Goal: Task Accomplishment & Management: Use online tool/utility

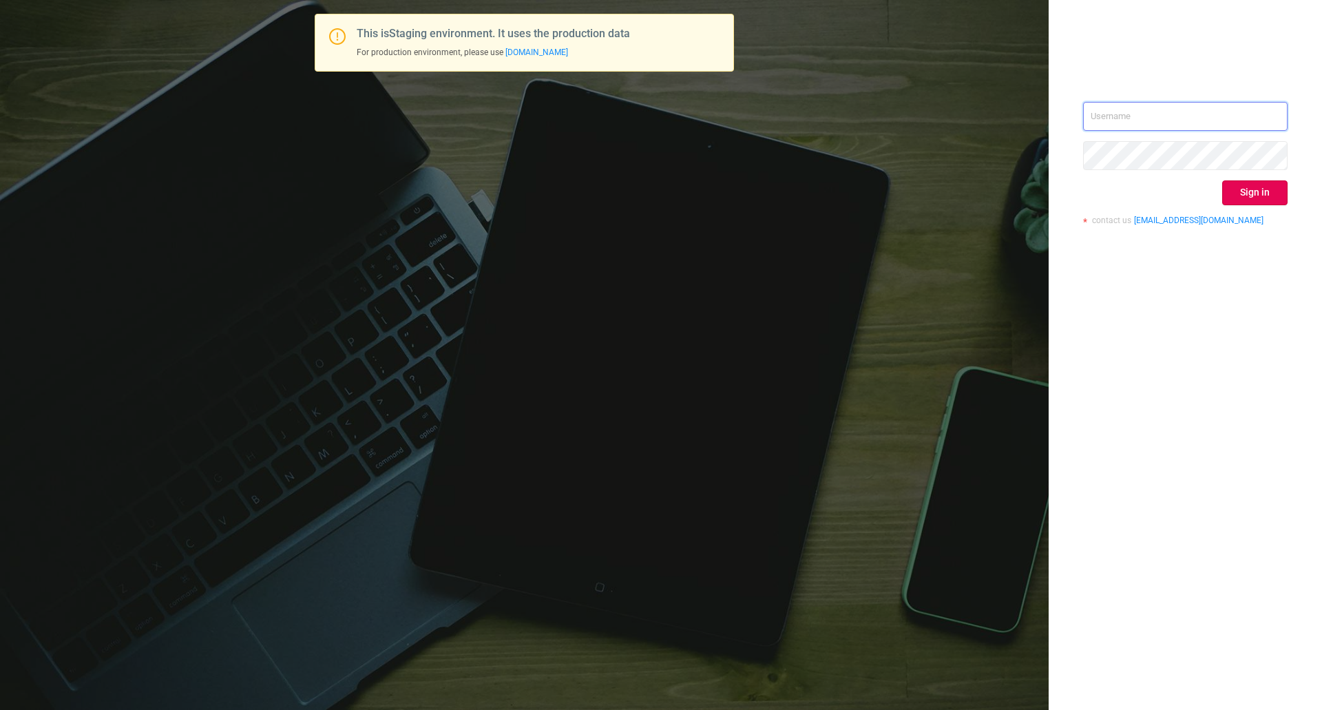
click at [1126, 107] on input "text" at bounding box center [1185, 116] width 204 height 29
type input "[EMAIL_ADDRESS][DOMAIN_NAME]"
click at [1243, 184] on button "Sign in" at bounding box center [1254, 192] width 65 height 25
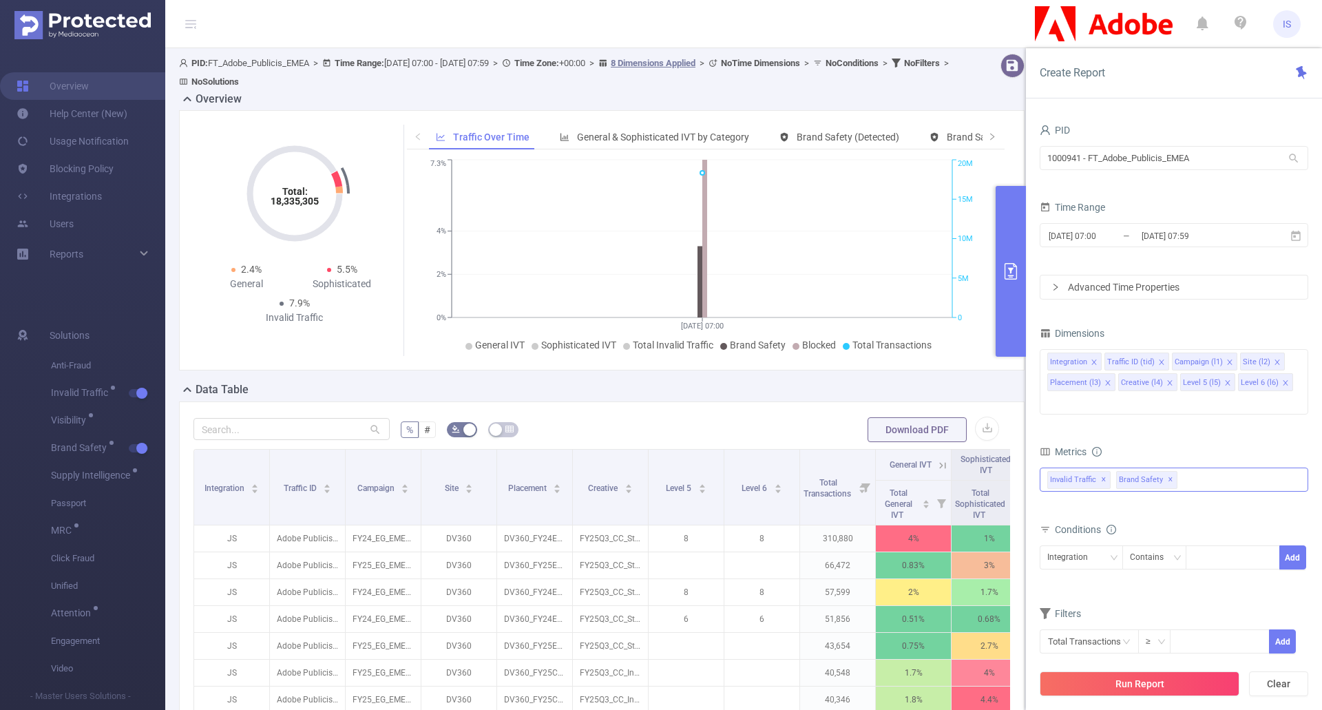
click at [1168, 472] on span "✕" at bounding box center [1171, 480] width 6 height 17
click at [1149, 467] on div "Invalid Traffic ✕" at bounding box center [1174, 479] width 268 height 24
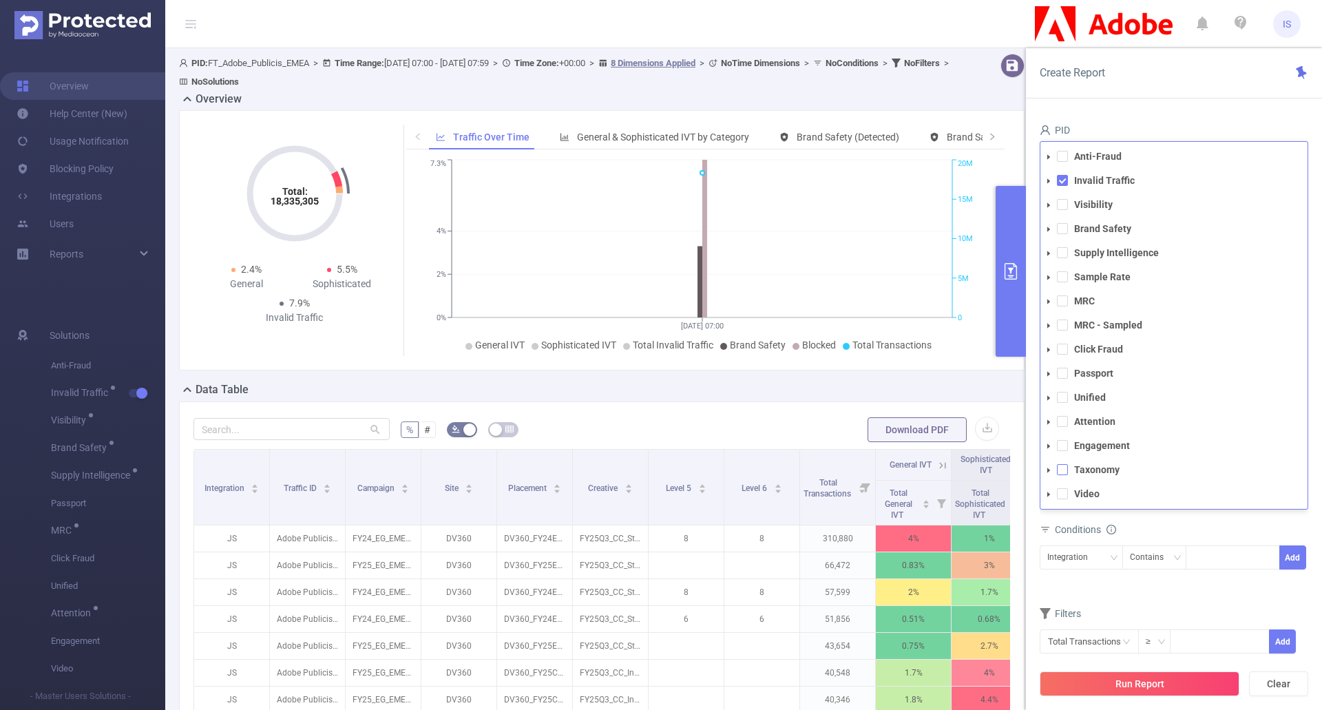
click at [1065, 464] on span at bounding box center [1062, 469] width 11 height 11
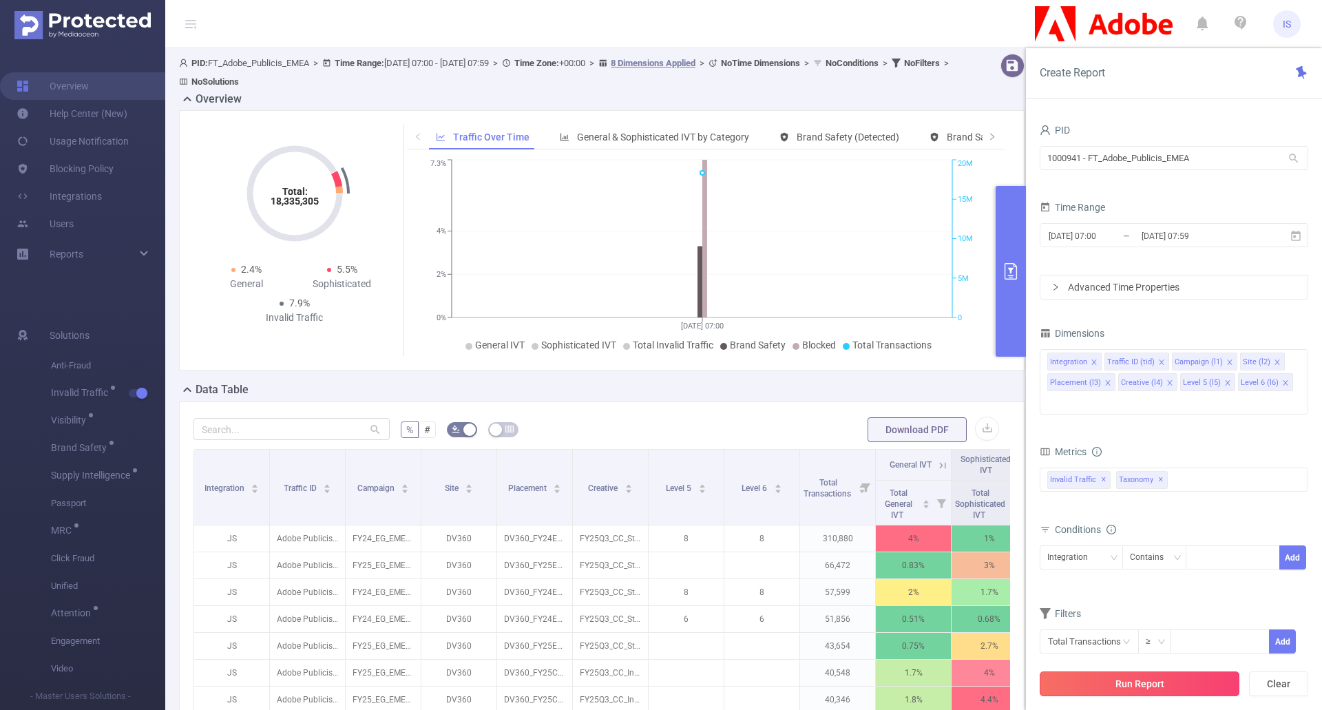
click at [1128, 679] on button "Run Report" at bounding box center [1140, 683] width 200 height 25
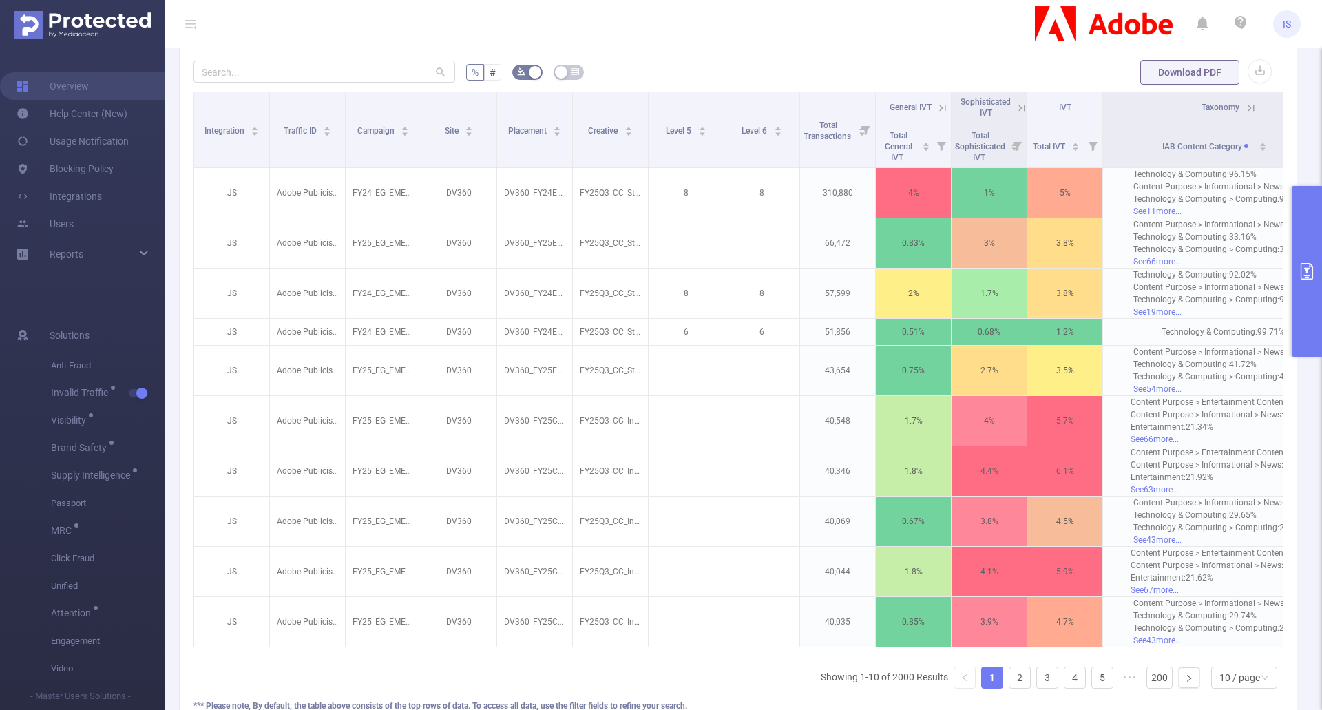
scroll to position [0, 74]
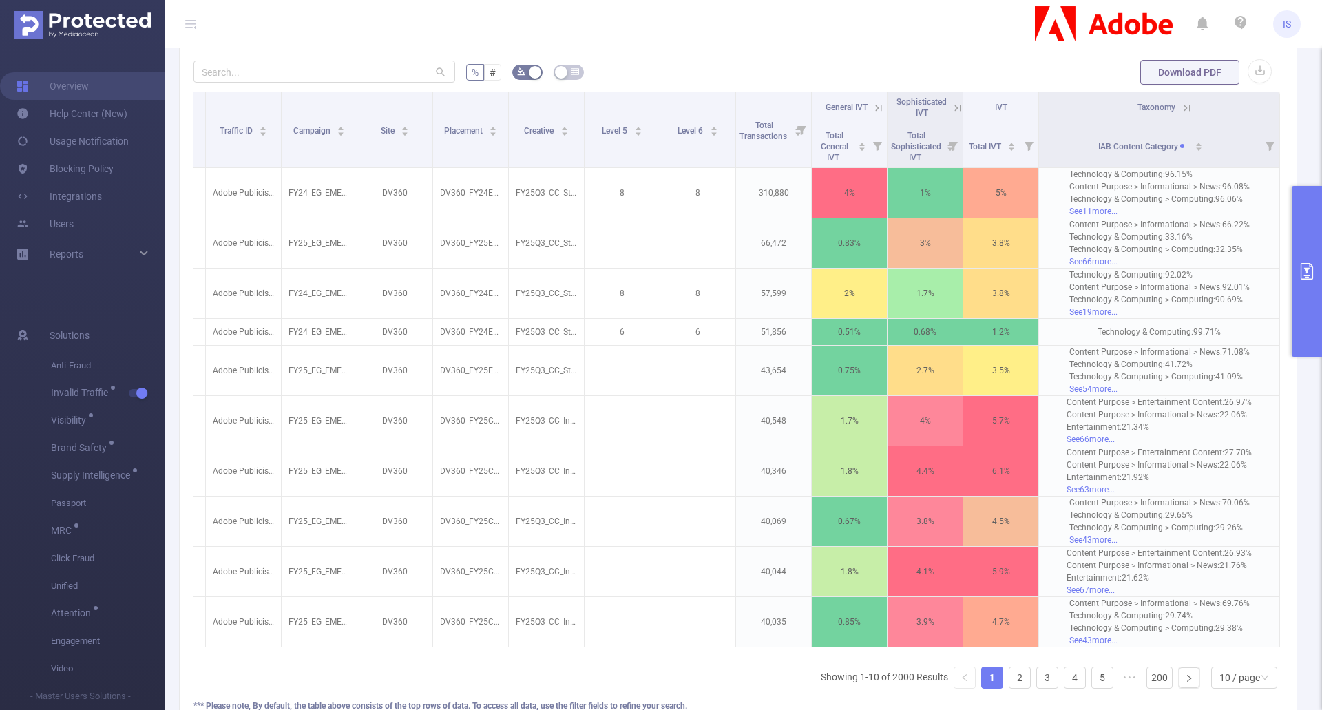
click at [1181, 105] on icon at bounding box center [1187, 108] width 12 height 12
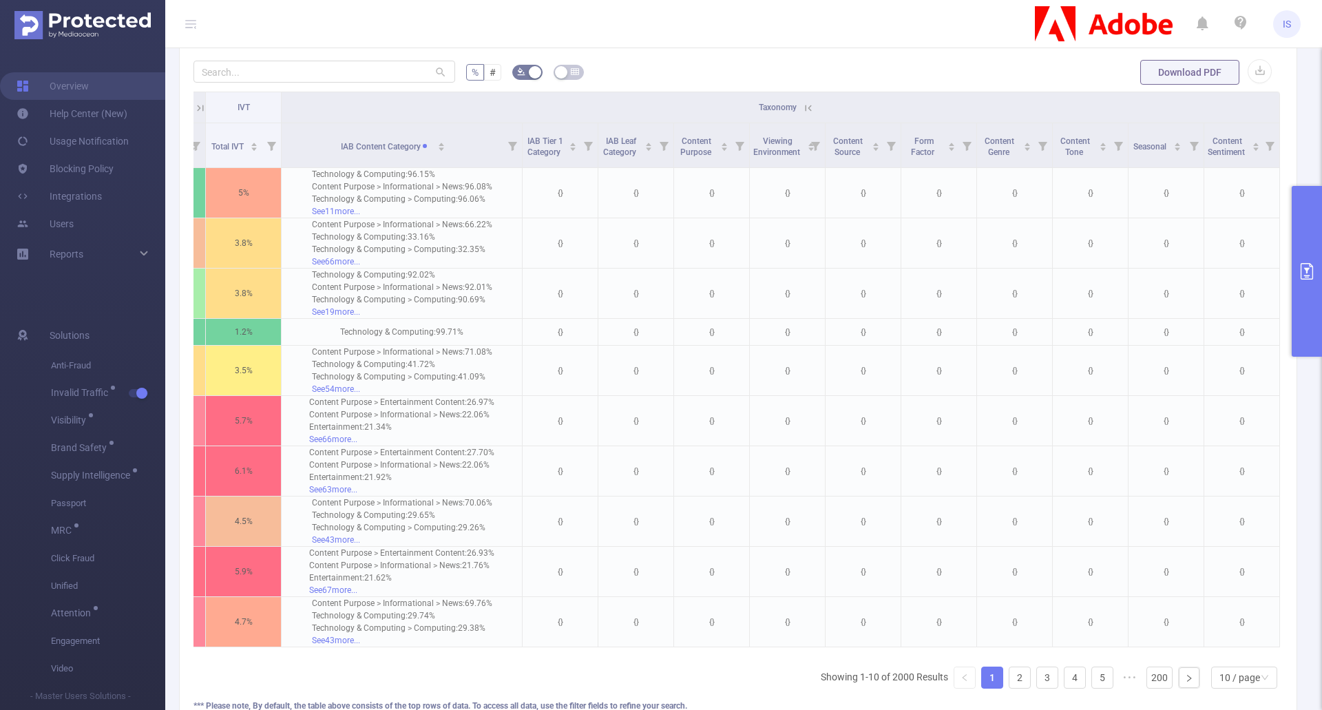
scroll to position [0, 832]
click at [1307, 275] on icon "primary" at bounding box center [1306, 271] width 12 height 17
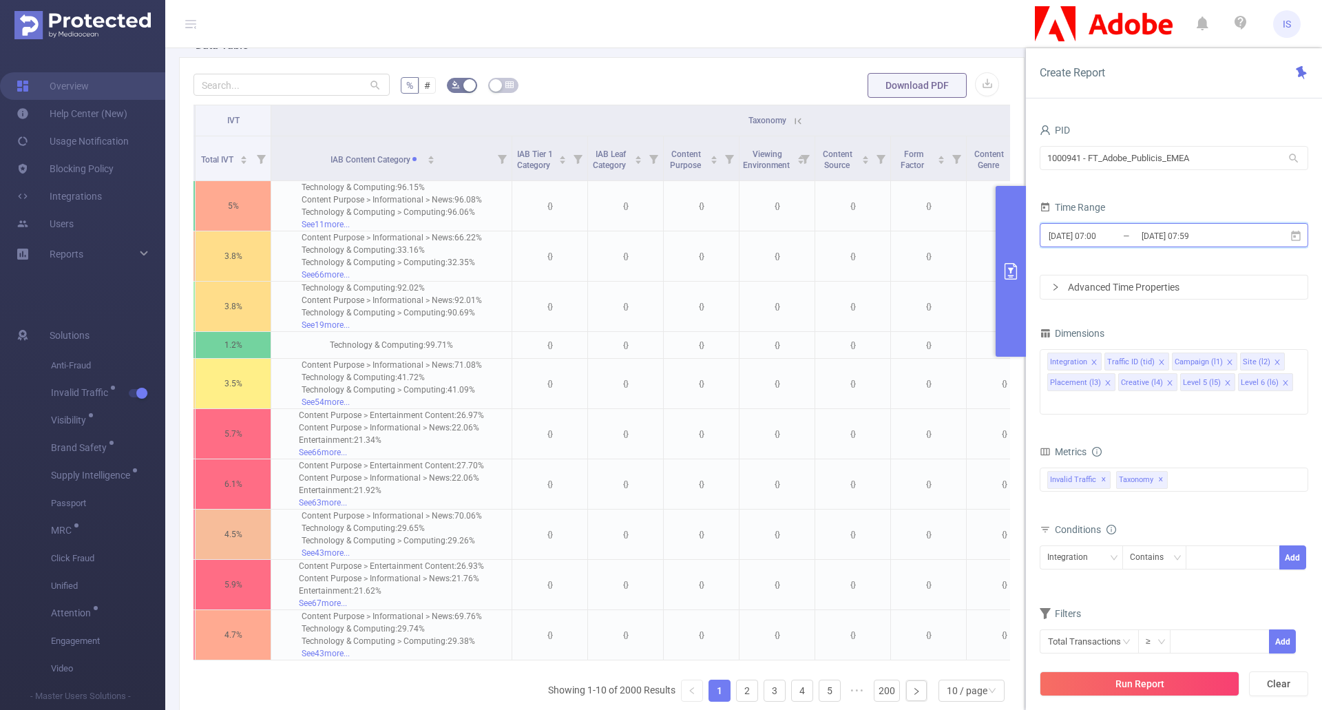
click at [1294, 235] on icon at bounding box center [1296, 235] width 10 height 10
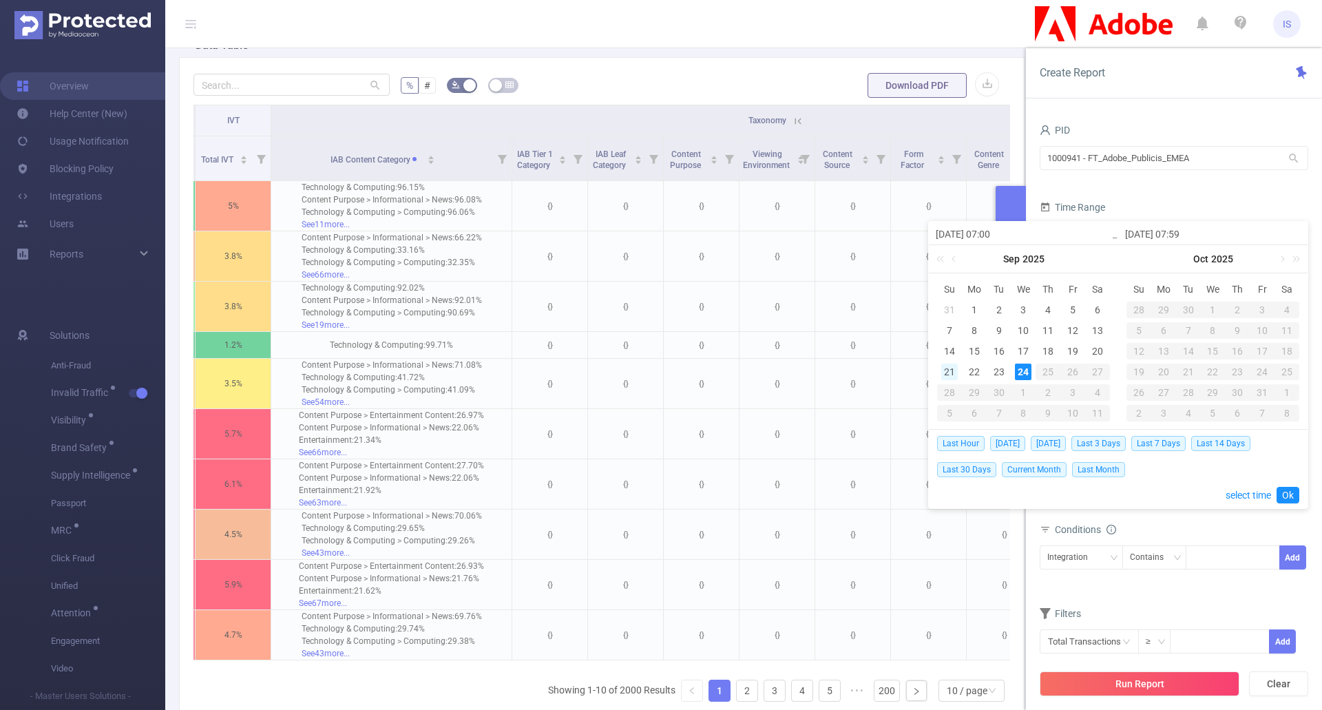
click at [949, 368] on div "21" at bounding box center [949, 371] width 17 height 17
click at [1290, 493] on link "Ok" at bounding box center [1287, 495] width 23 height 17
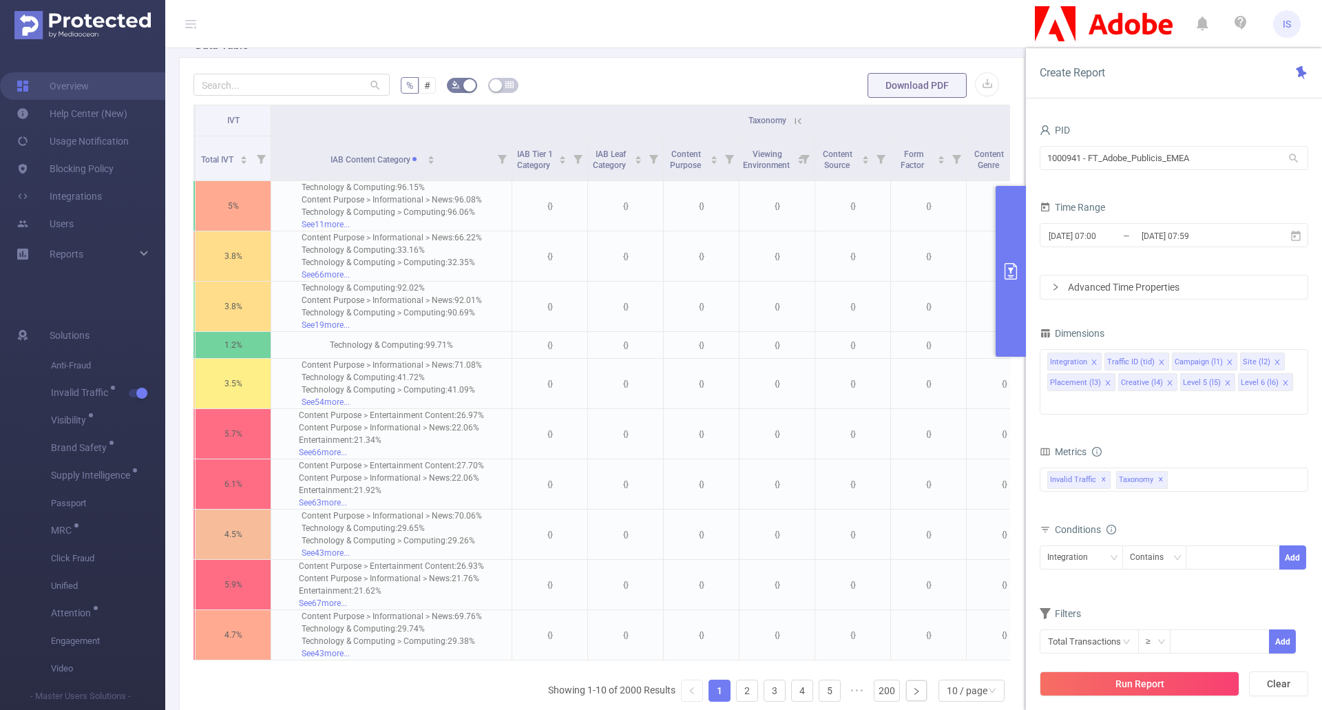
click at [1171, 680] on button "Run Report" at bounding box center [1140, 683] width 200 height 25
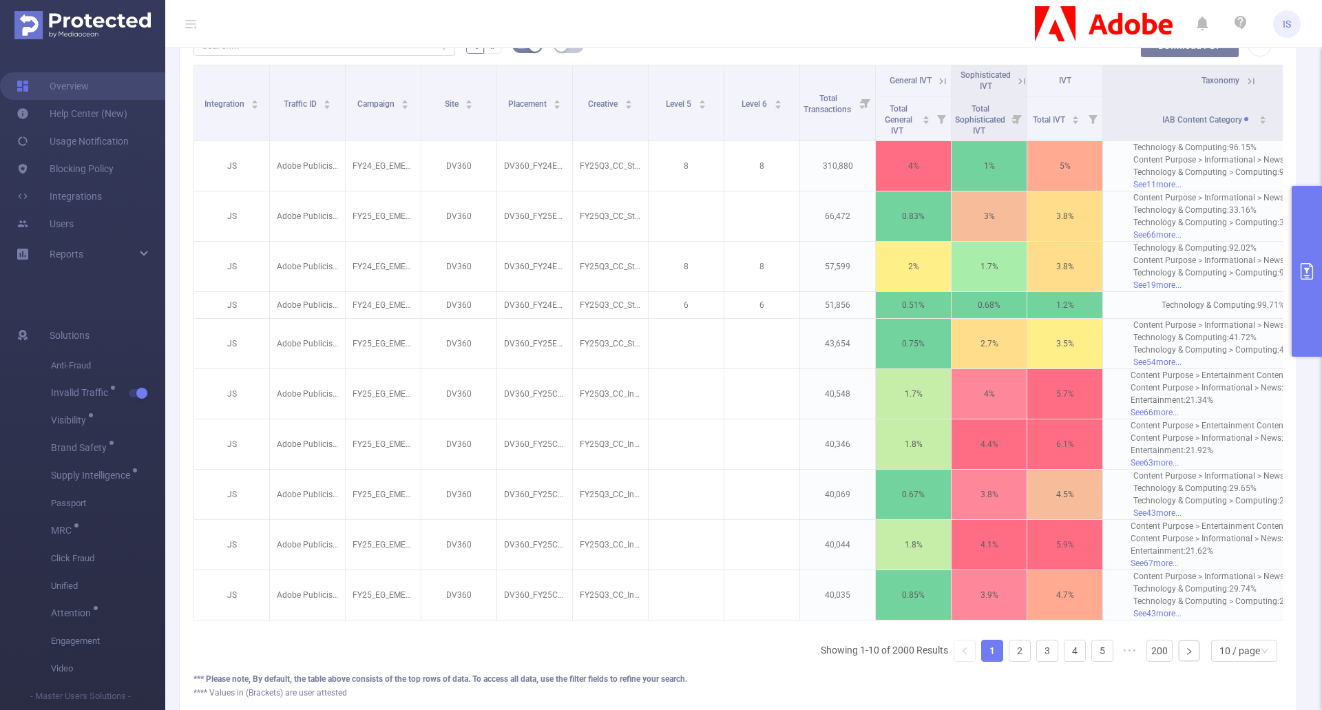
scroll to position [266, 0]
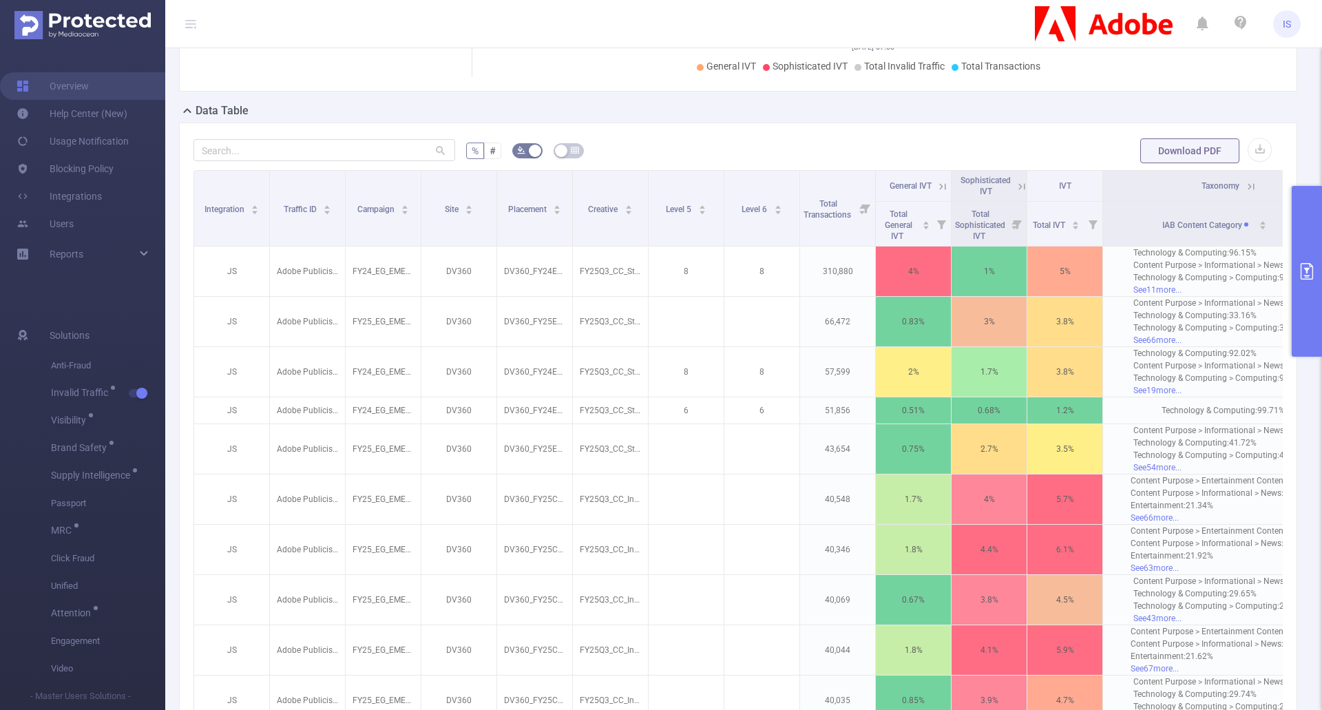
click at [1252, 184] on icon at bounding box center [1251, 186] width 12 height 12
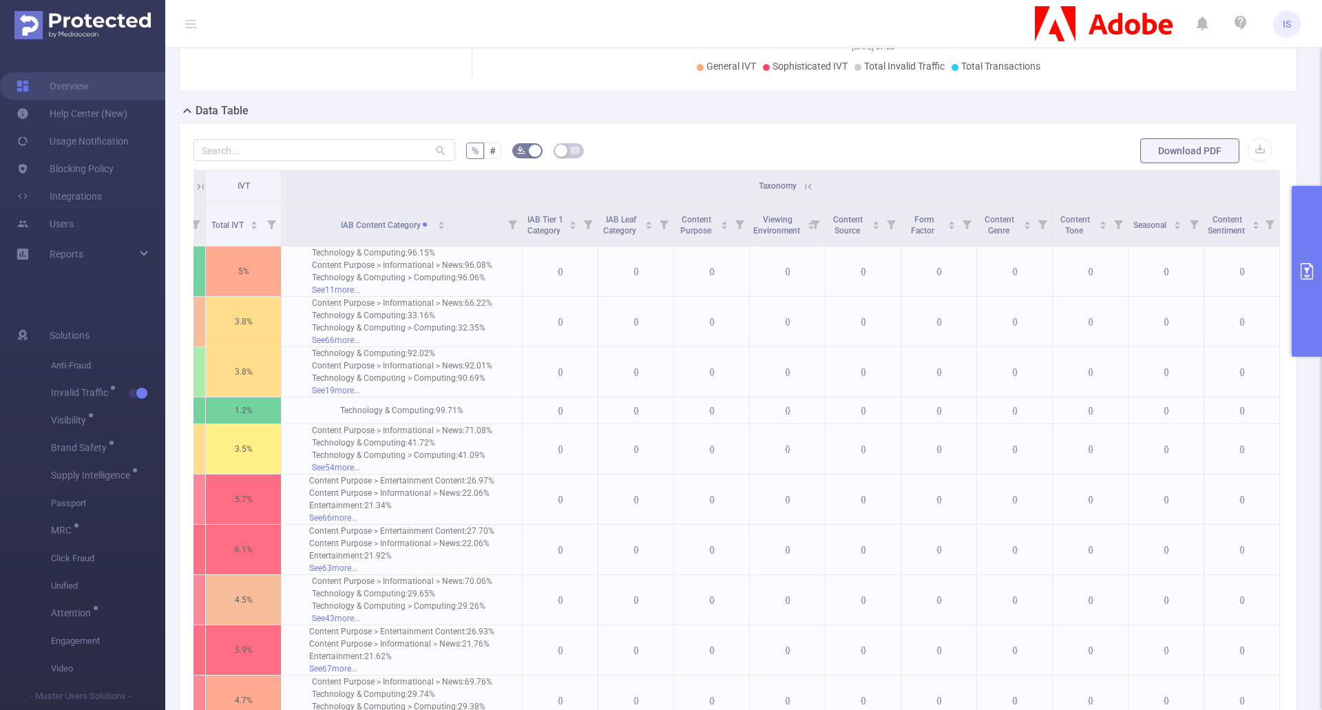
click at [1309, 273] on icon "primary" at bounding box center [1306, 271] width 17 height 17
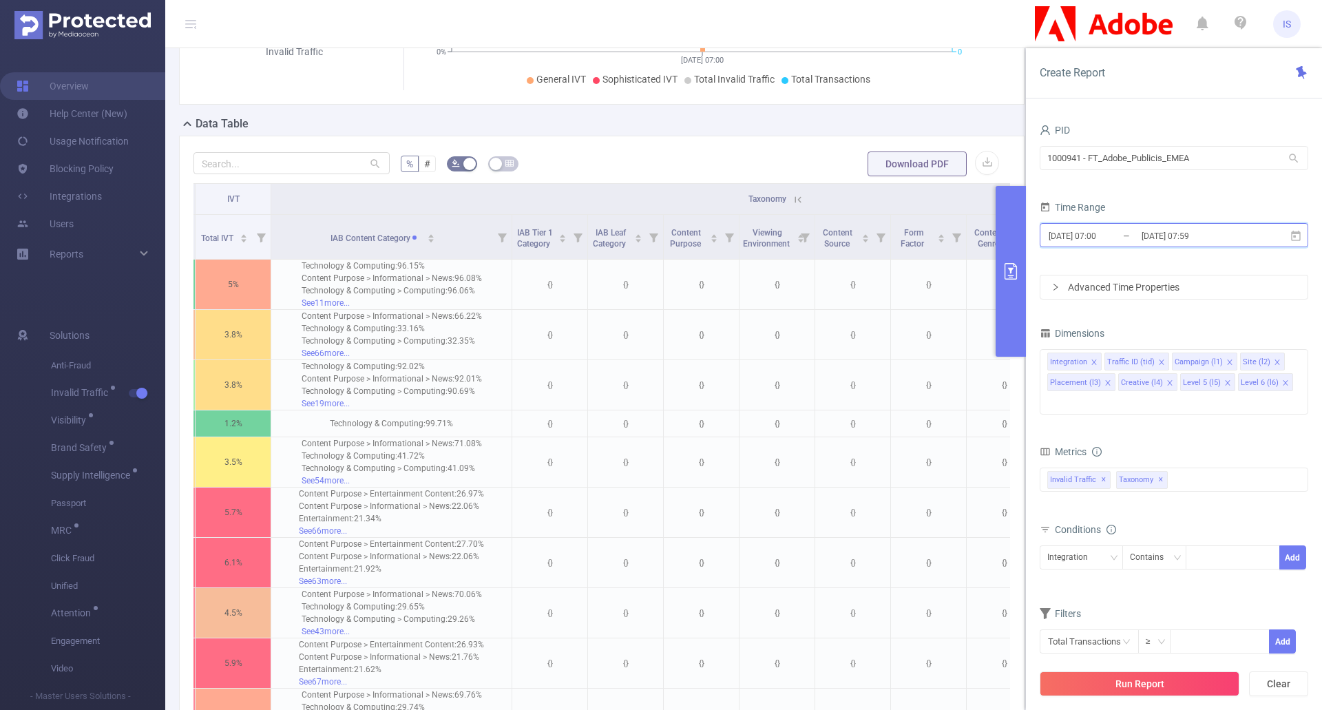
click at [1298, 235] on icon at bounding box center [1295, 236] width 12 height 12
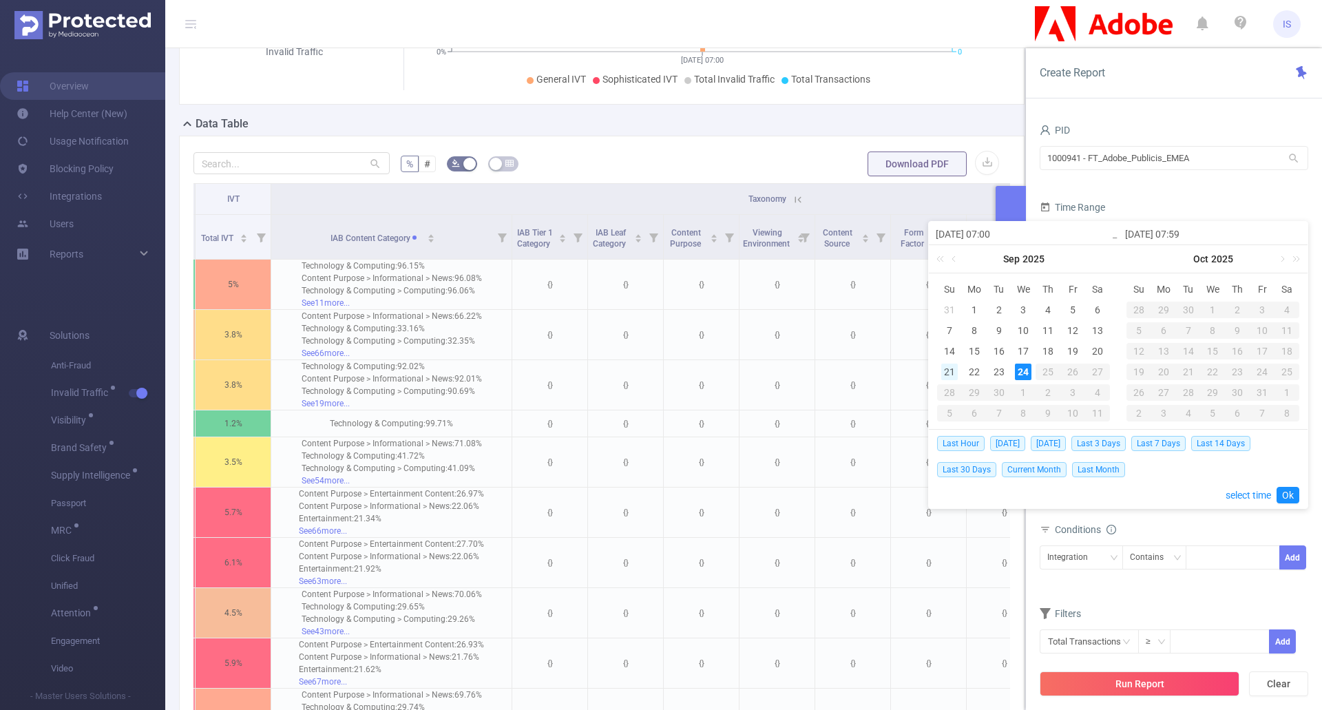
click at [950, 365] on div "21" at bounding box center [949, 371] width 17 height 17
type input "[DATE] 07:00"
type input "[DATE] 07:59"
type input "[DATE] 07:00"
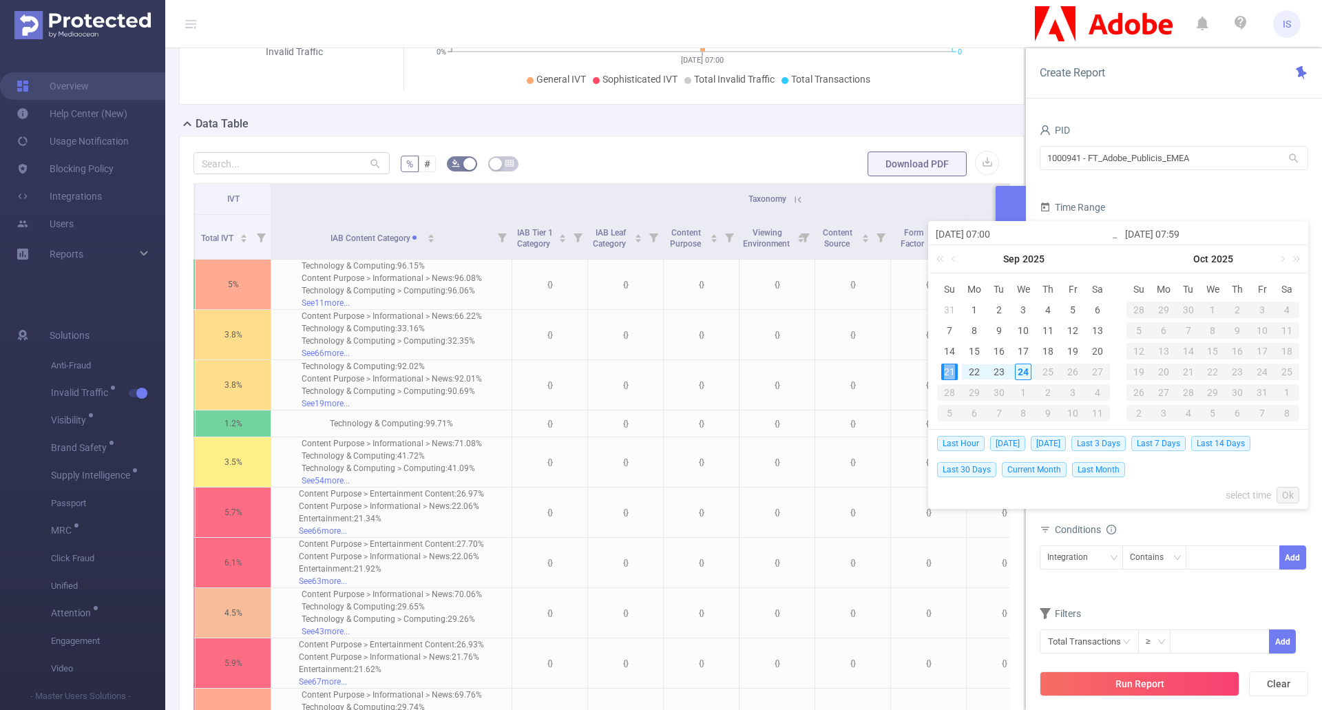
type input "[DATE] 07:59"
click at [1292, 494] on link "Ok" at bounding box center [1287, 495] width 23 height 17
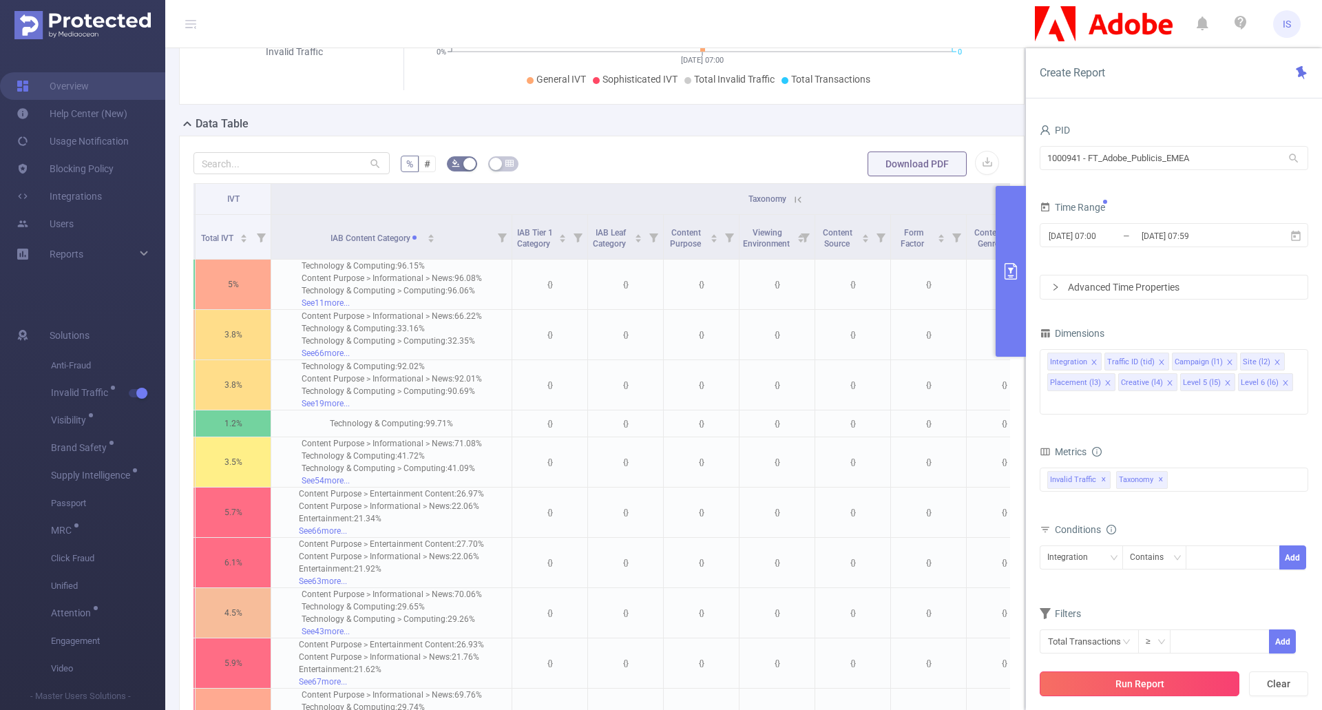
click at [1148, 679] on button "Run Report" at bounding box center [1140, 683] width 200 height 25
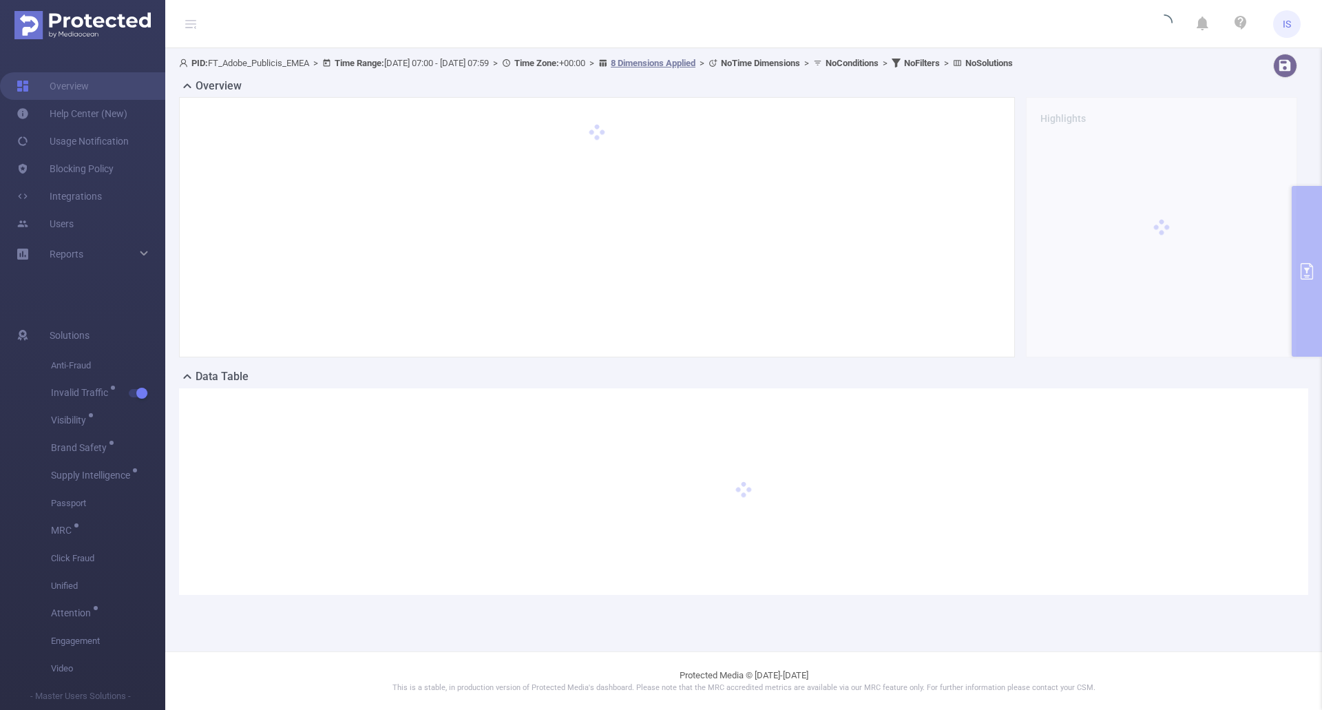
scroll to position [0, 0]
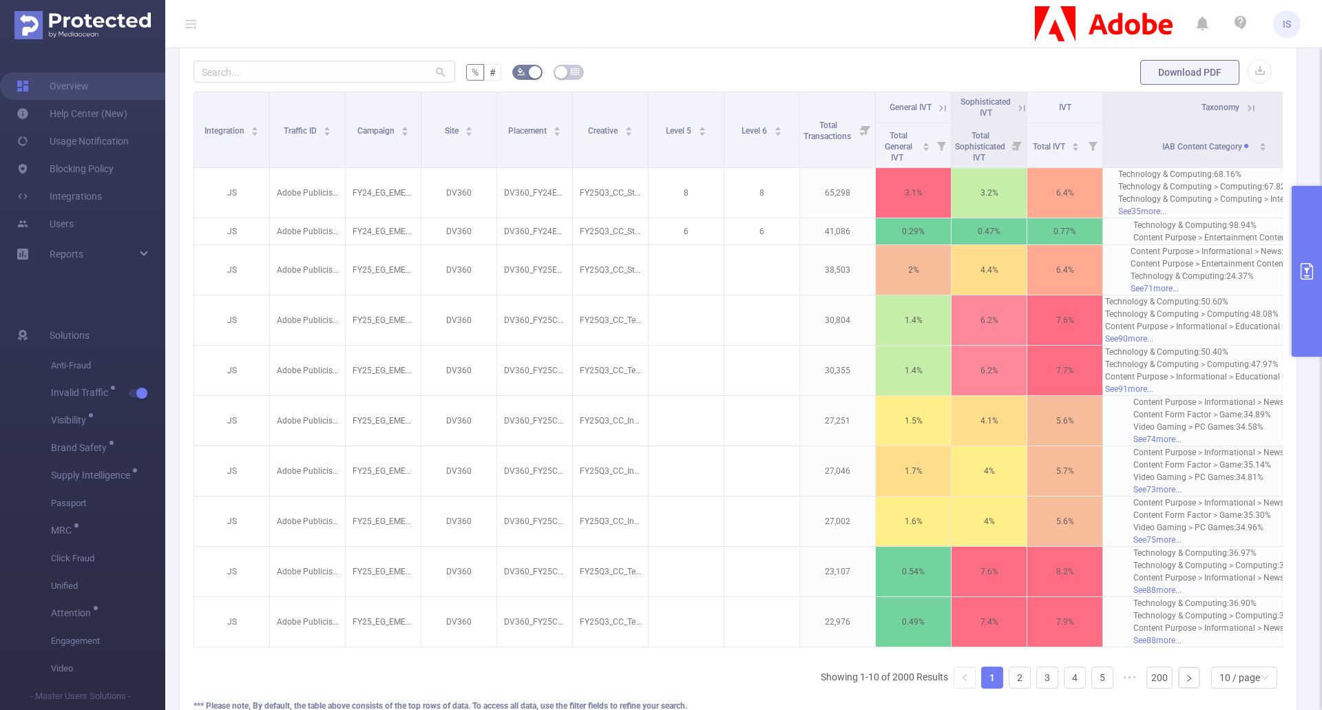
scroll to position [0, 74]
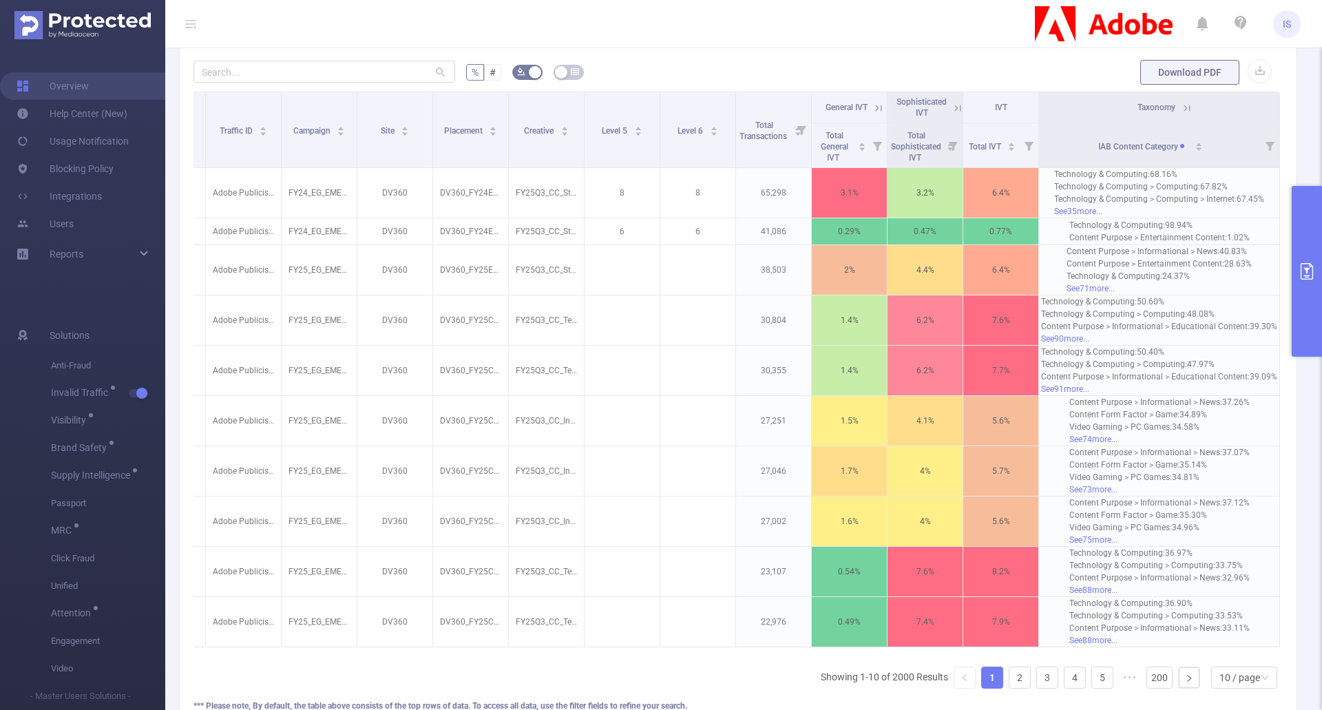
click at [1181, 102] on icon at bounding box center [1187, 108] width 12 height 12
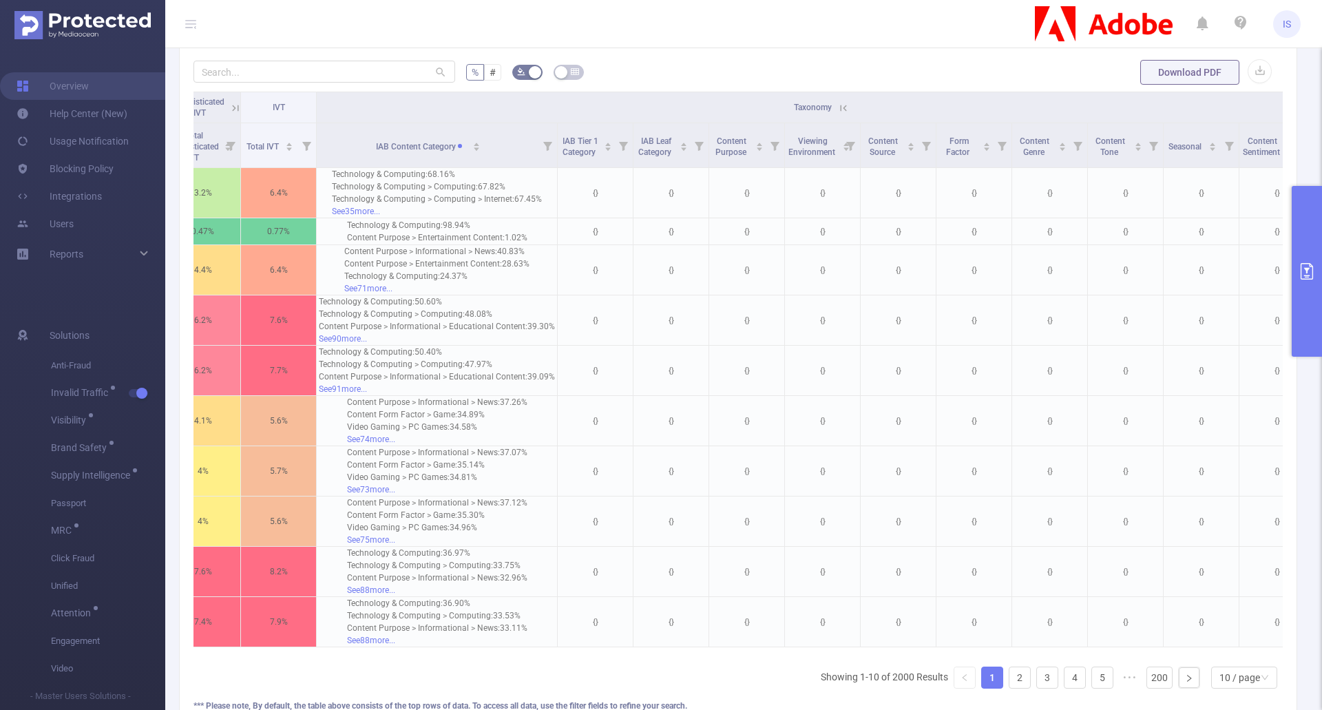
scroll to position [0, 832]
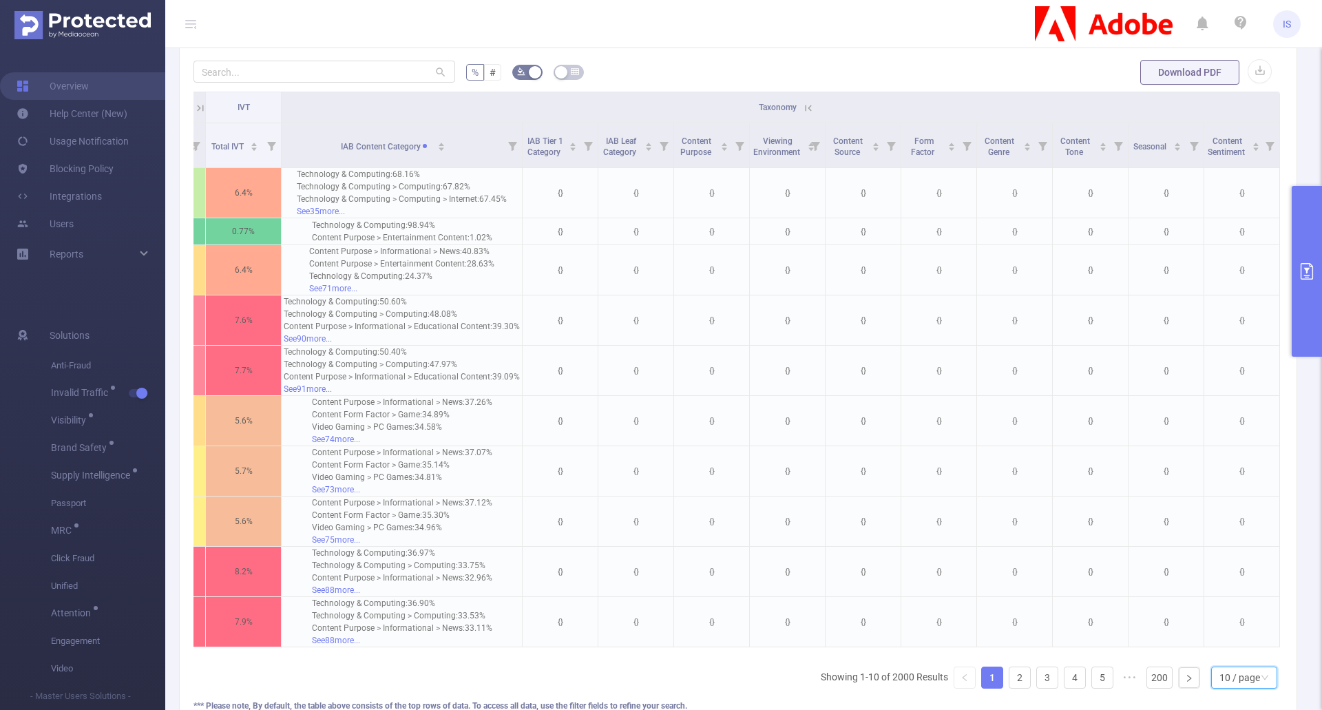
click at [1260, 682] on icon "icon: down" at bounding box center [1264, 677] width 8 height 8
click at [1245, 657] on li "50 / page" at bounding box center [1233, 663] width 66 height 22
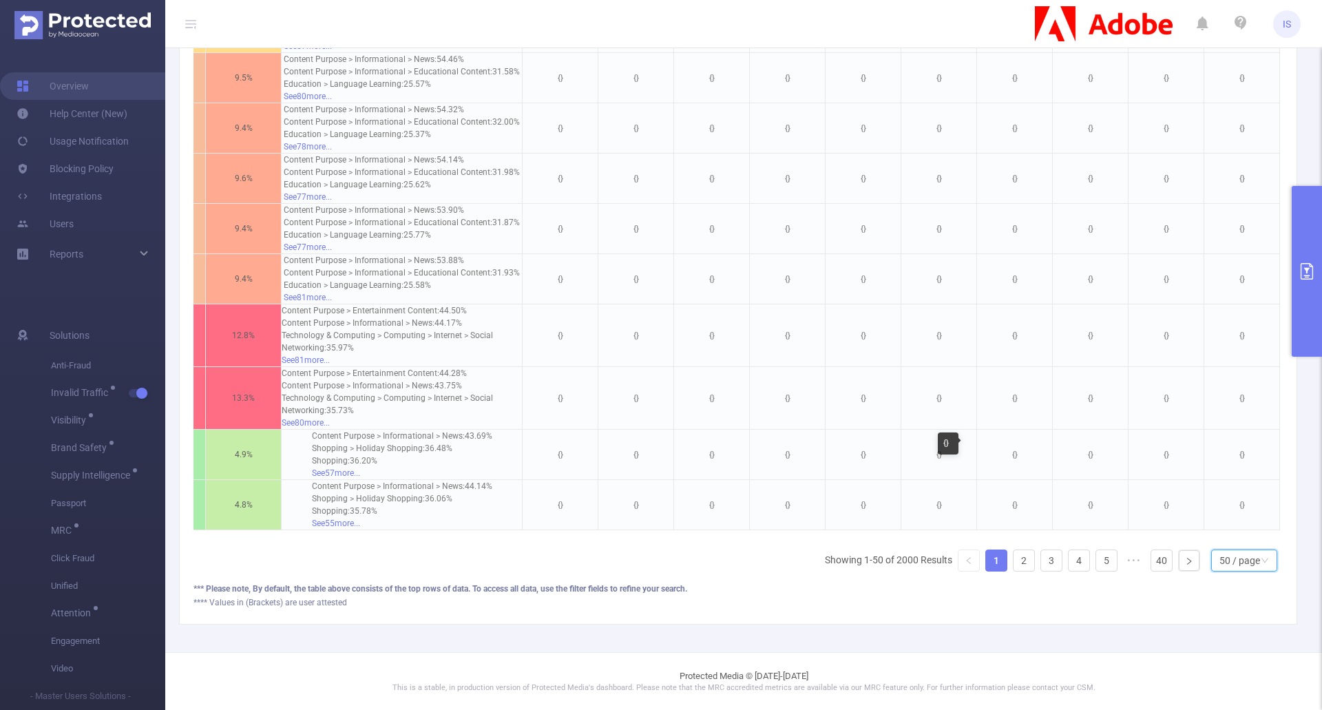
scroll to position [2532, 0]
click at [1013, 558] on link "2" at bounding box center [1023, 559] width 21 height 21
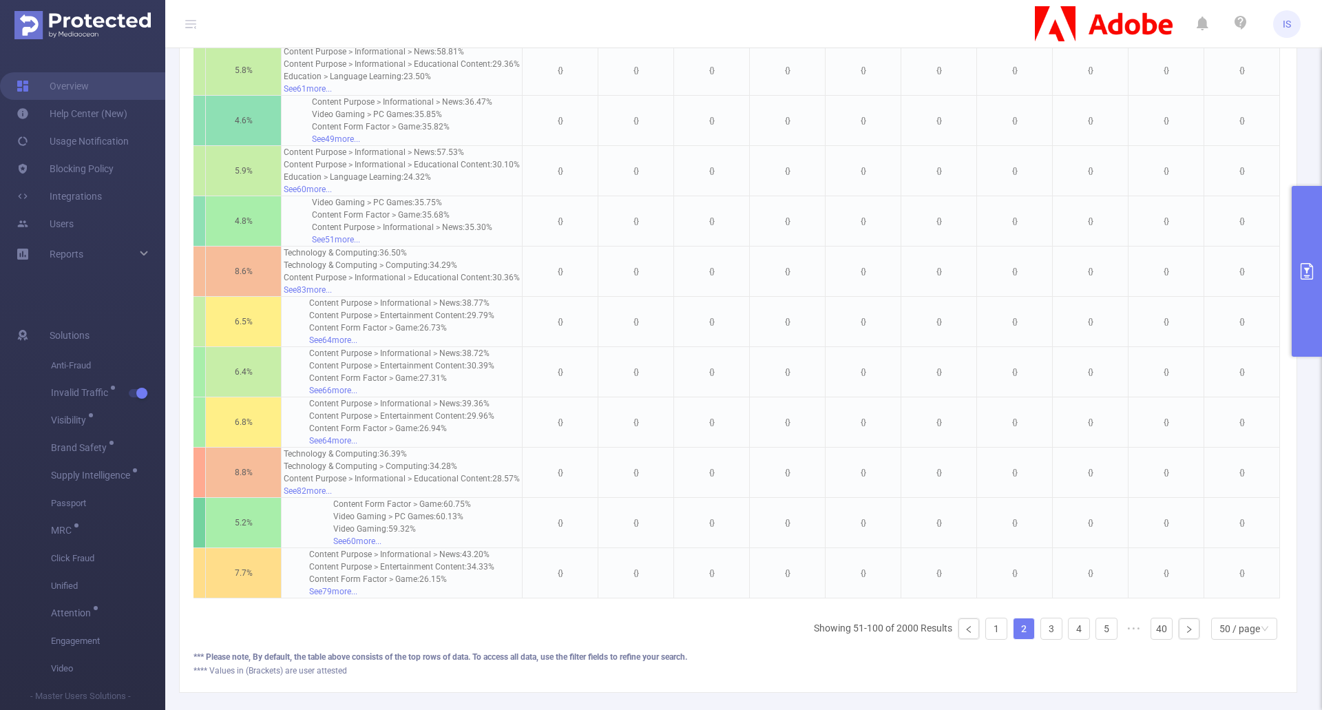
scroll to position [2555, 0]
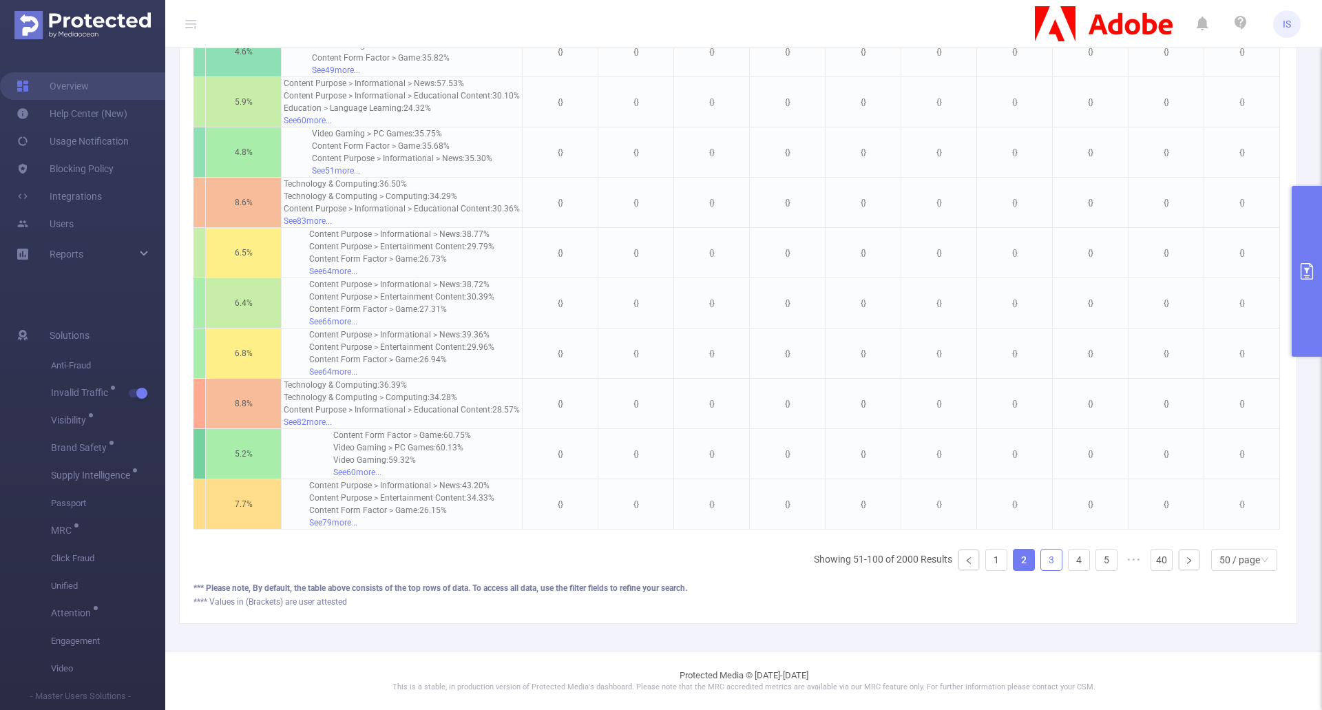
click at [1043, 553] on link "3" at bounding box center [1051, 559] width 21 height 21
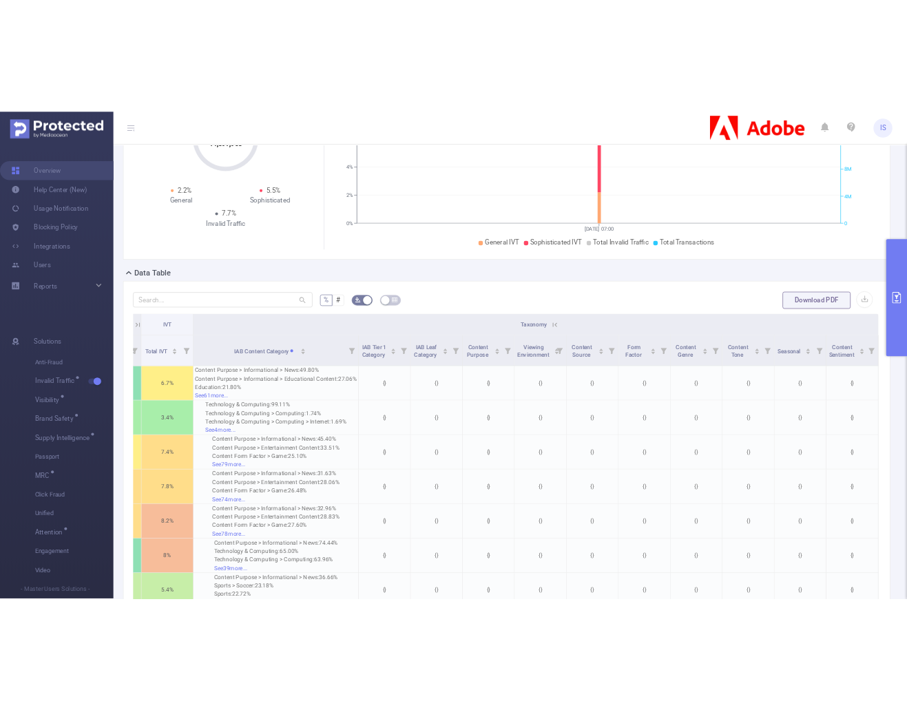
scroll to position [0, 0]
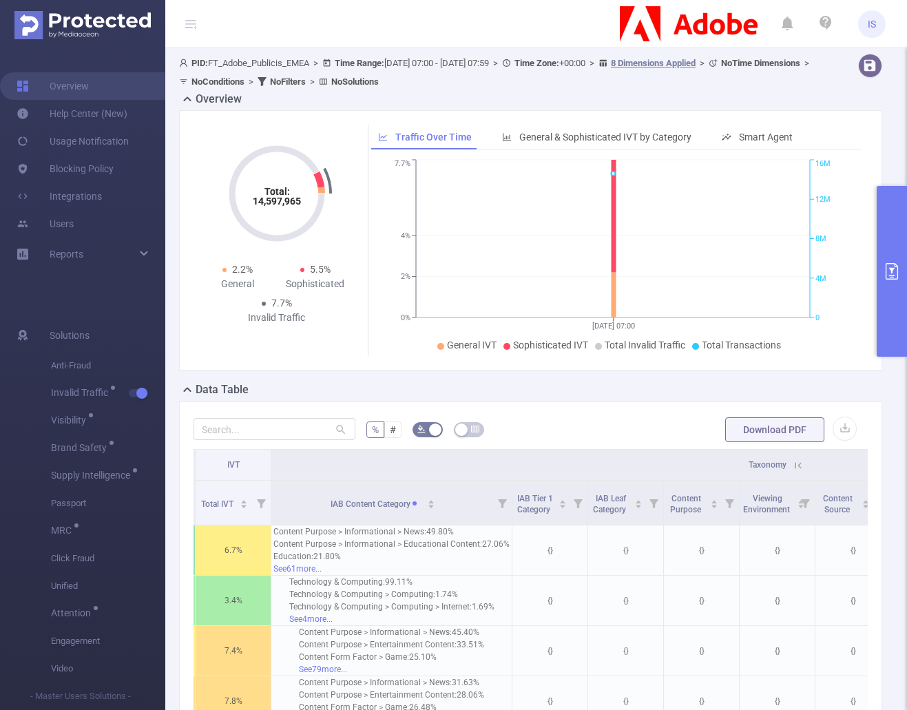
click at [887, 242] on button "primary" at bounding box center [891, 271] width 30 height 171
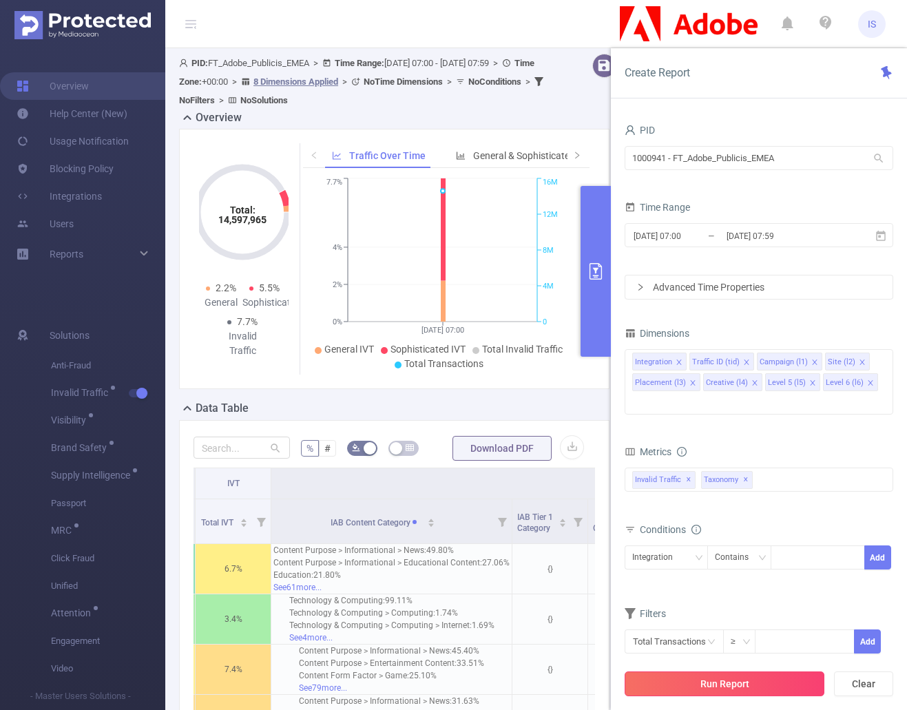
click at [772, 686] on button "Run Report" at bounding box center [724, 683] width 200 height 25
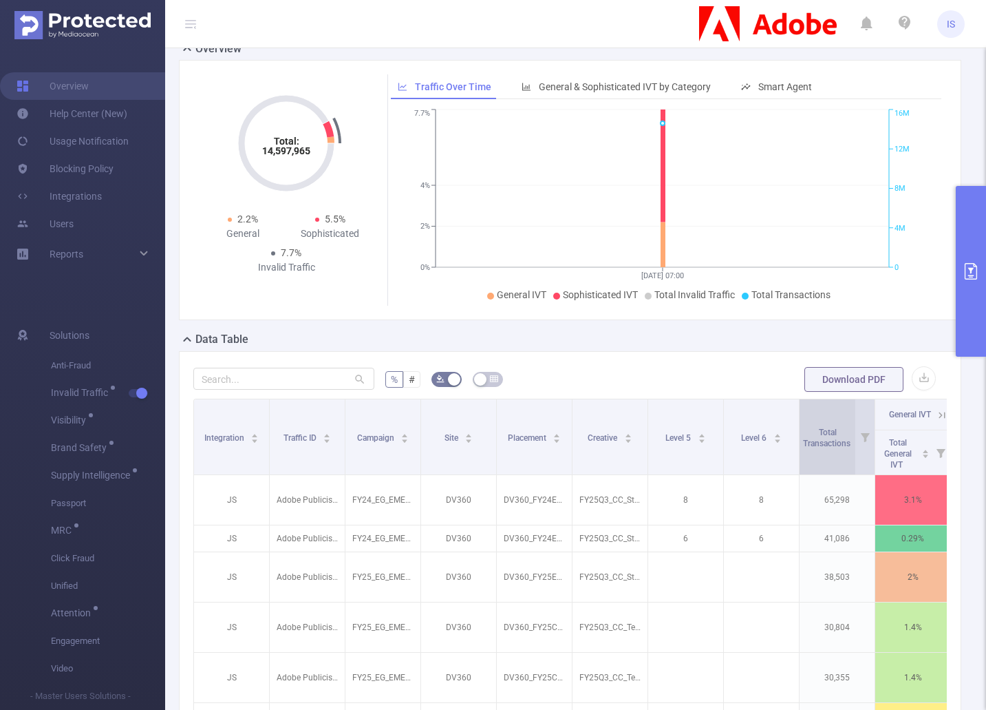
scroll to position [326, 0]
